Goal: Communication & Community: Answer question/provide support

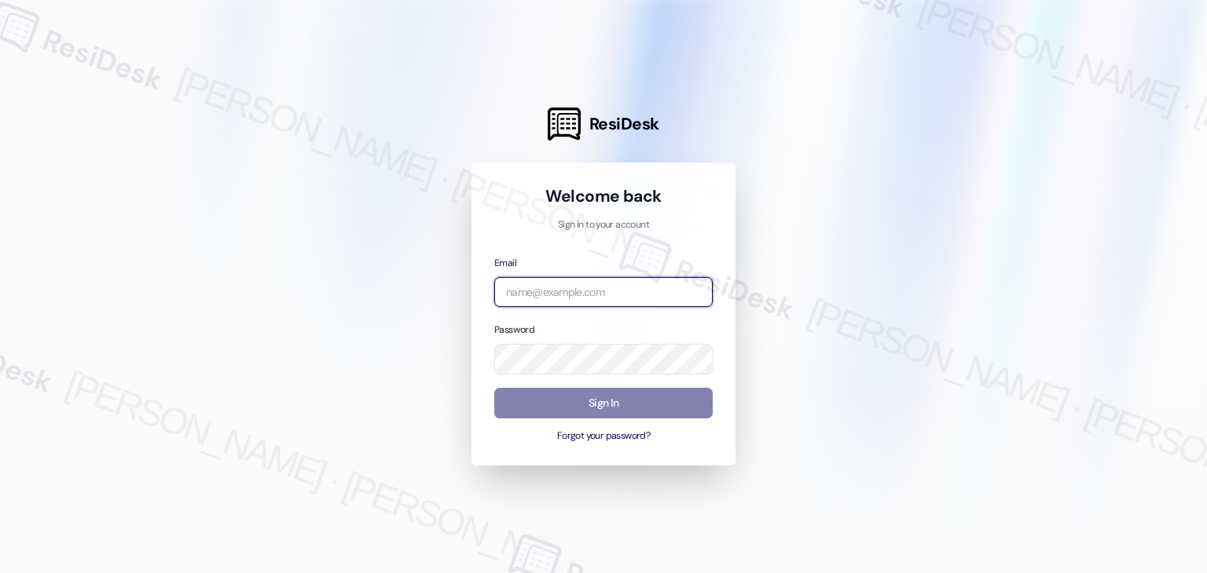
click at [633, 290] on input "email" at bounding box center [603, 292] width 218 height 31
paste input "[EMAIL_ADDRESS][PERSON_NAME][PERSON_NAME][DOMAIN_NAME]"
type input "[EMAIL_ADDRESS][PERSON_NAME][PERSON_NAME][DOMAIN_NAME]"
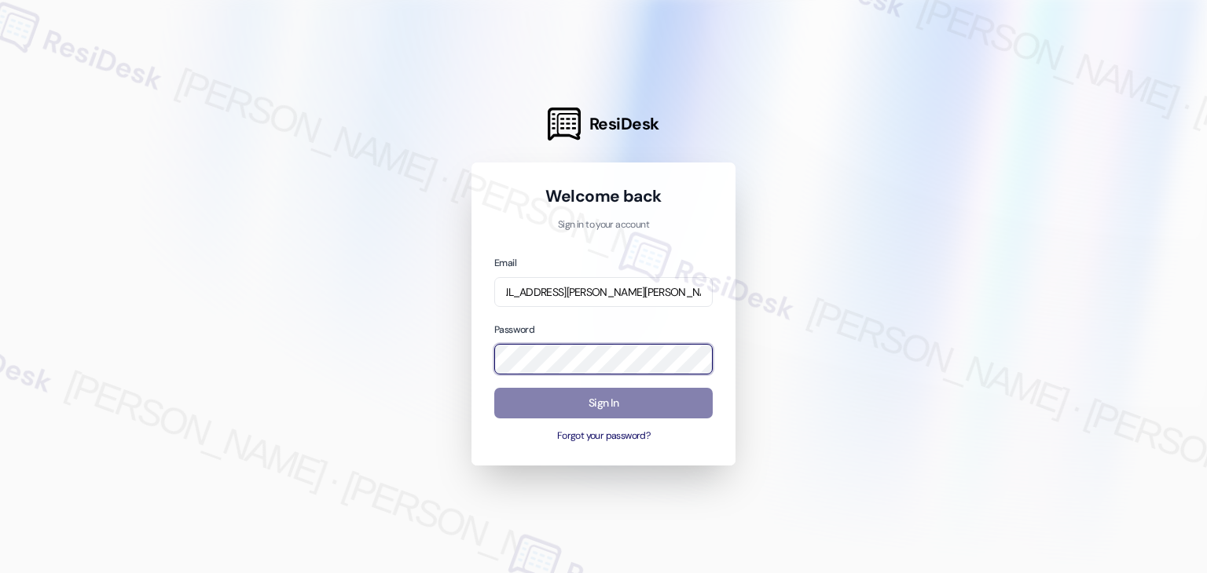
scroll to position [0, 0]
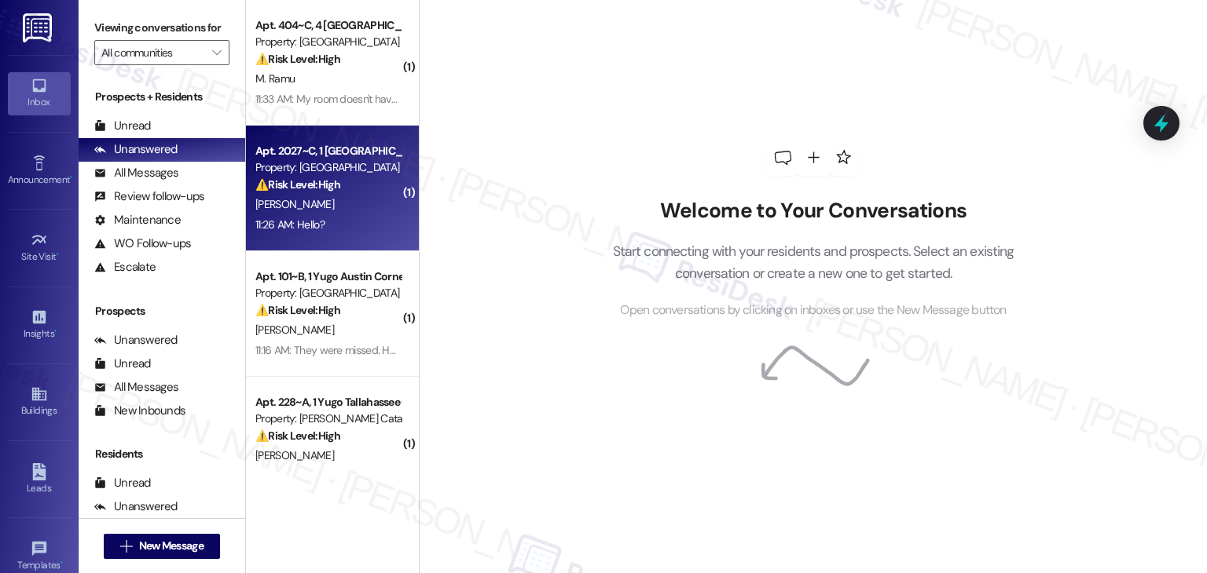
click at [355, 211] on div "[PERSON_NAME]" at bounding box center [328, 205] width 148 height 20
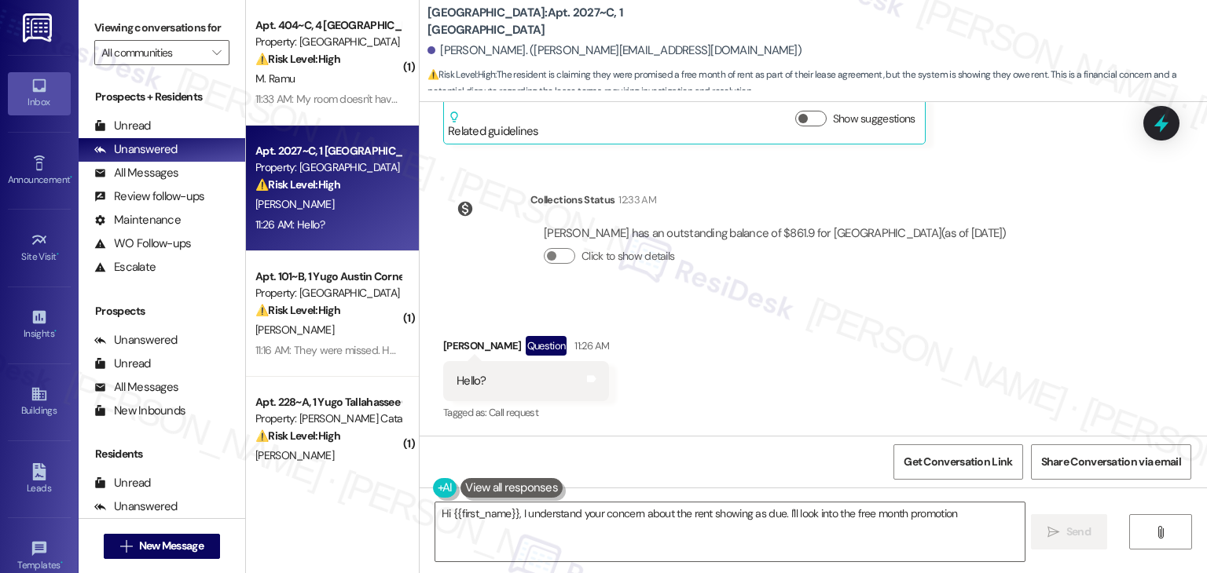
scroll to position [2024, 0]
type textarea "Hi {{first_name}}, I understand your concern about the rent showing as due. I'l…"
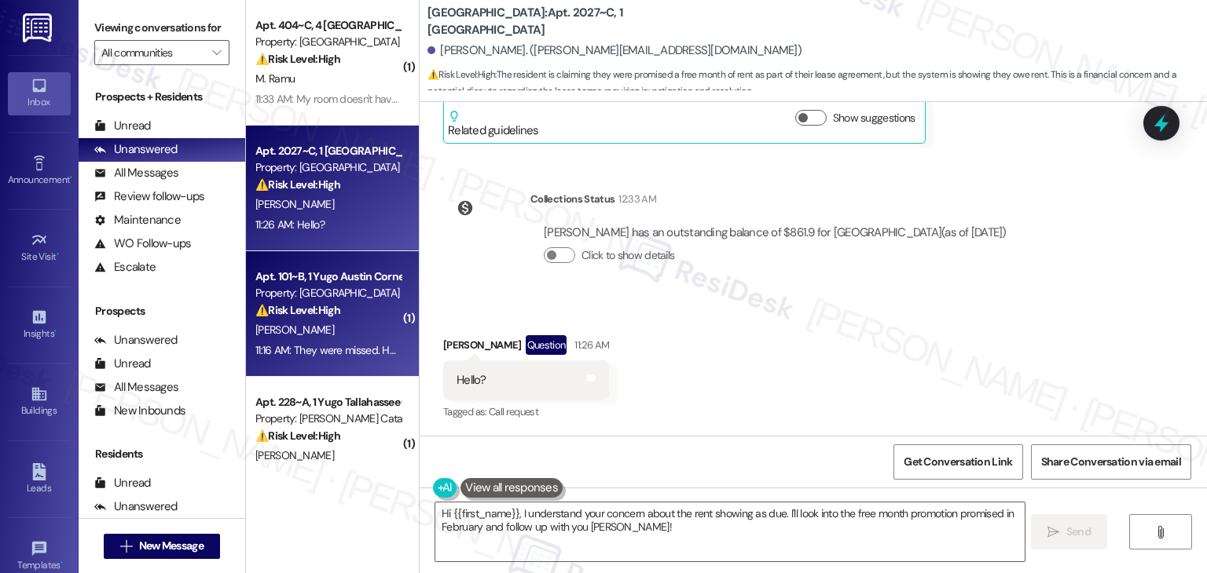
click at [352, 347] on div "11:16 AM: They were missed. He missed sending it in. 11:16 AM: They were missed…" at bounding box center [372, 350] width 234 height 14
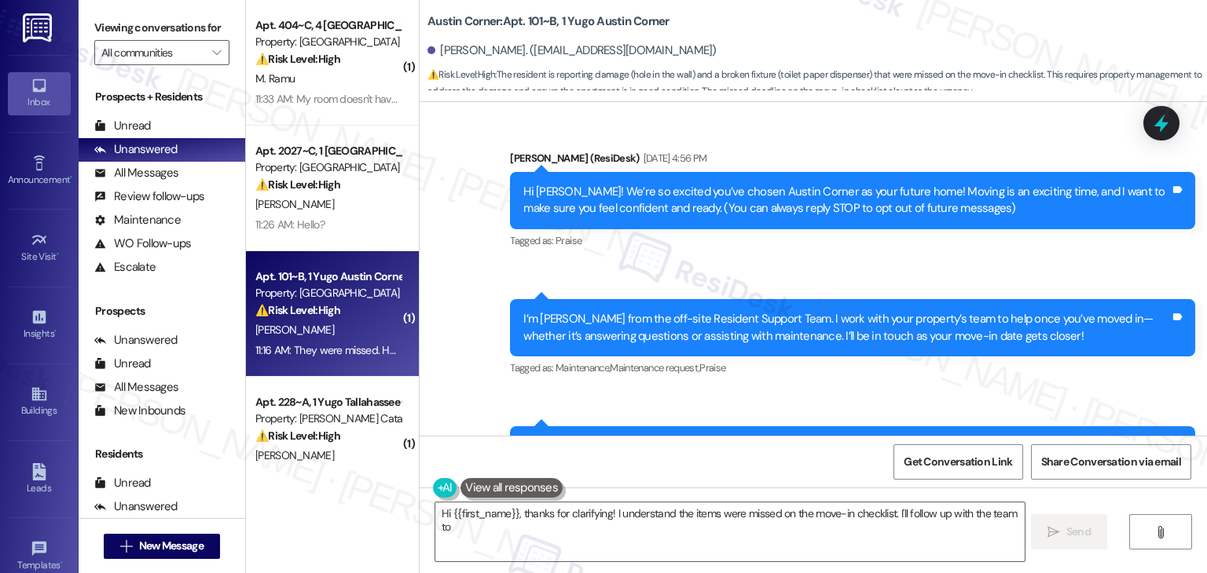
scroll to position [2442, 0]
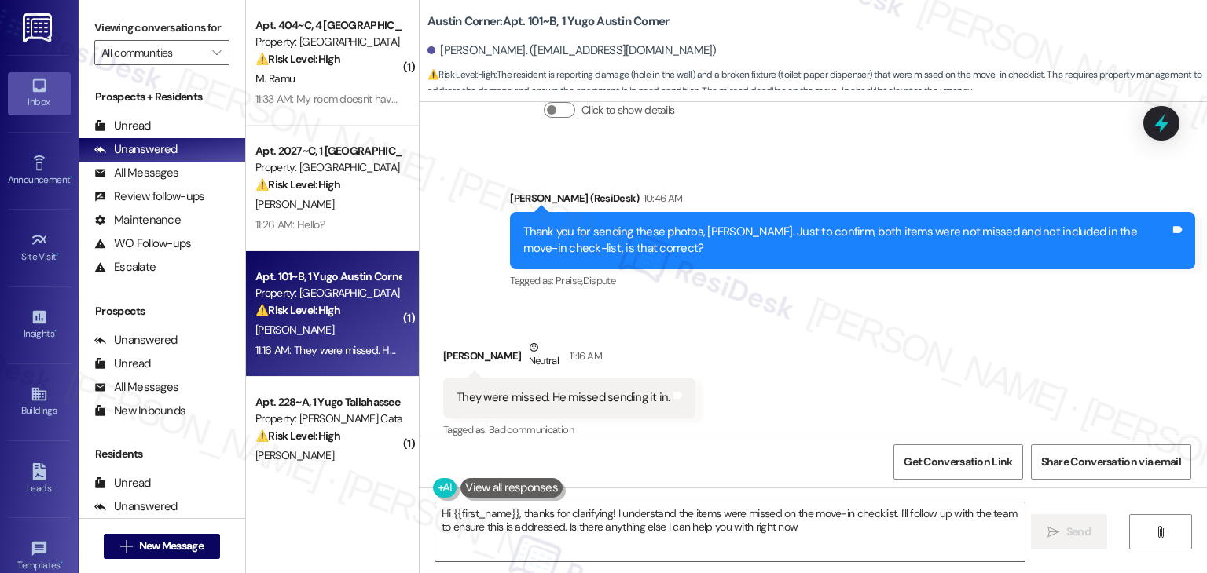
type textarea "Hi {{first_name}}, thanks for clarifying! I understand the items were missed on…"
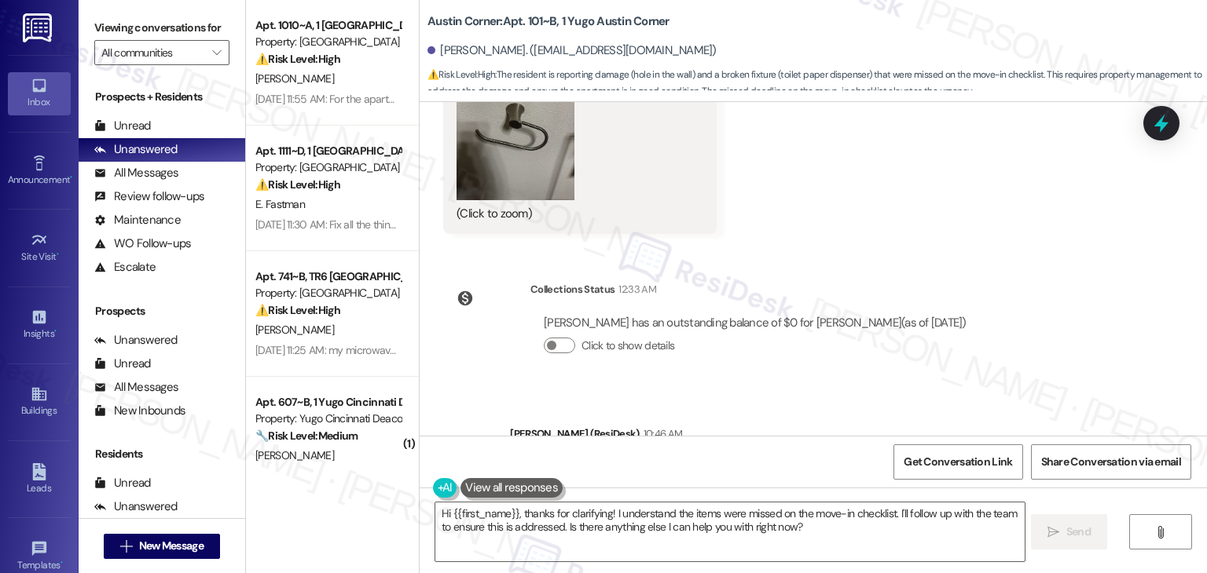
scroll to position [1257, 0]
